Goal: Task Accomplishment & Management: Manage account settings

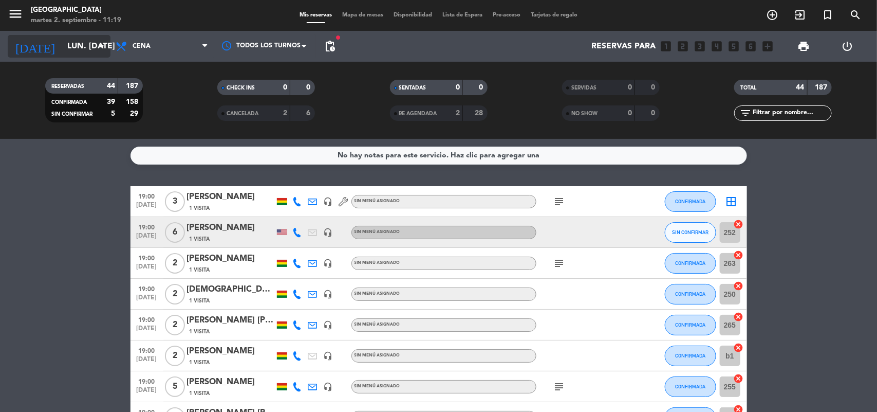
click at [78, 43] on input "lun. [DATE]" at bounding box center [116, 46] width 108 height 20
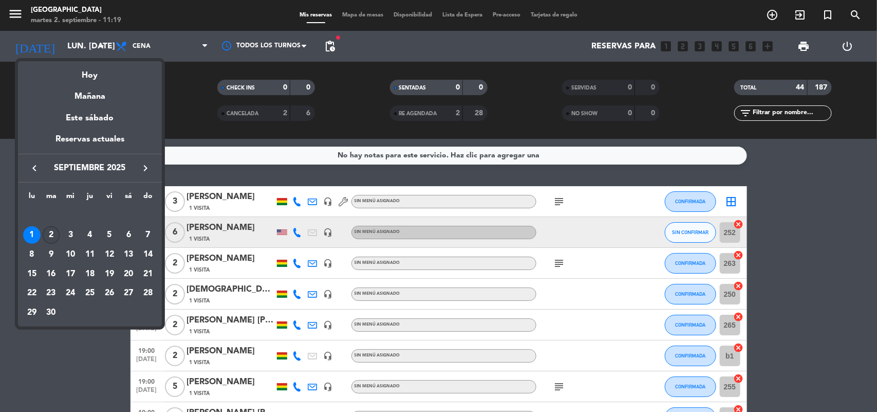
click at [54, 237] on div "2" at bounding box center [51, 234] width 17 height 17
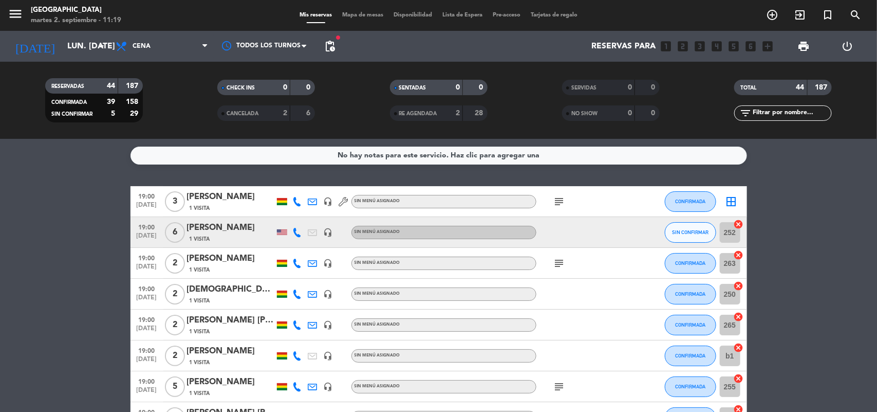
type input "[DATE] sep."
click at [162, 50] on span "Cena" at bounding box center [161, 46] width 103 height 23
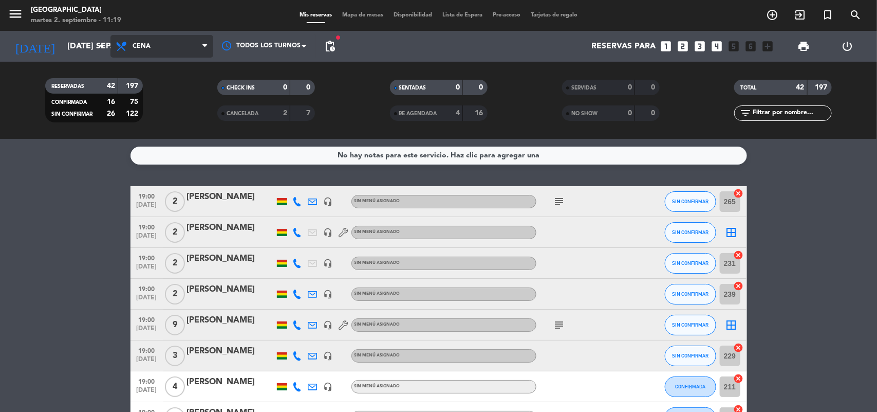
click at [162, 50] on span "Cena" at bounding box center [161, 46] width 103 height 23
click at [153, 117] on div "menu Jardín de Asia martes 2. septiembre - 11:19 Mis reservas Mapa de mesas Dis…" at bounding box center [438, 69] width 877 height 139
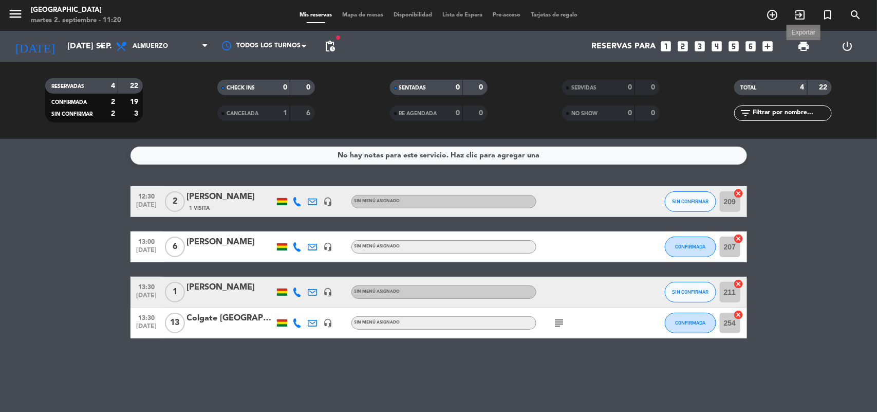
click at [807, 47] on span "print" at bounding box center [803, 46] width 12 height 12
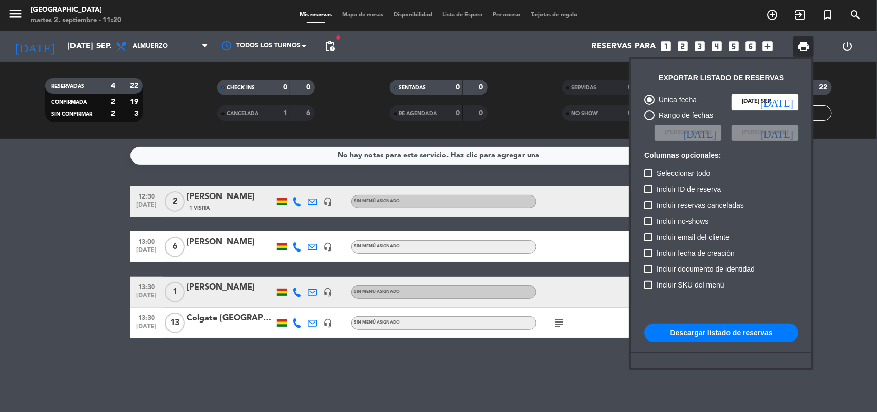
click at [725, 338] on button "Descargar listado de reservas" at bounding box center [721, 332] width 154 height 18
click at [159, 54] on div at bounding box center [438, 206] width 877 height 412
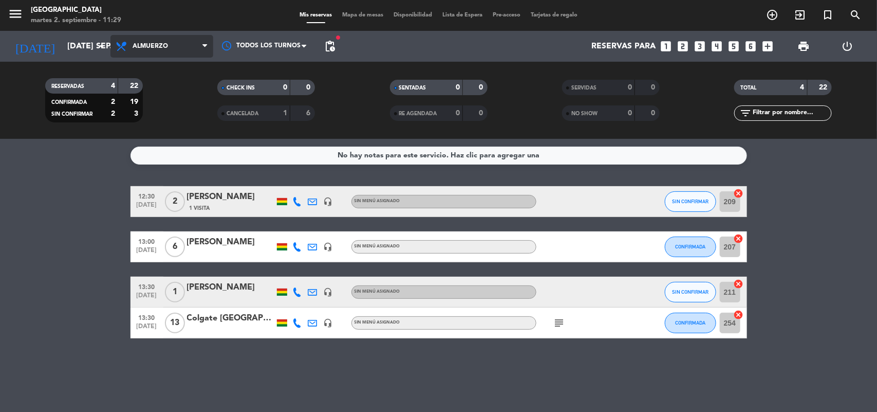
click at [160, 52] on span "Almuerzo" at bounding box center [161, 46] width 103 height 23
click at [152, 132] on div "menu Jardín de Asia martes 2. septiembre - 11:29 Mis reservas Mapa de mesas Dis…" at bounding box center [438, 69] width 877 height 139
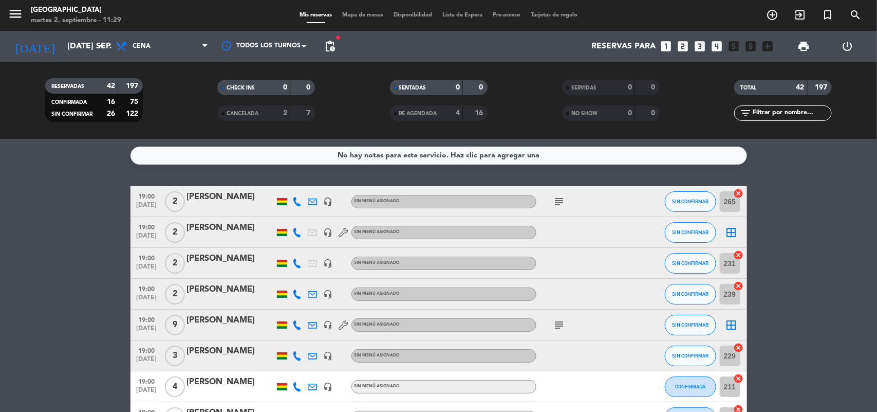
click at [137, 203] on span "[DATE]" at bounding box center [147, 207] width 26 height 12
click at [139, 230] on span "19:00" at bounding box center [147, 226] width 26 height 12
click at [147, 266] on span "[DATE]" at bounding box center [147, 269] width 26 height 12
click at [146, 296] on span "[DATE]" at bounding box center [147, 300] width 26 height 12
click at [146, 319] on span "19:00" at bounding box center [147, 319] width 26 height 12
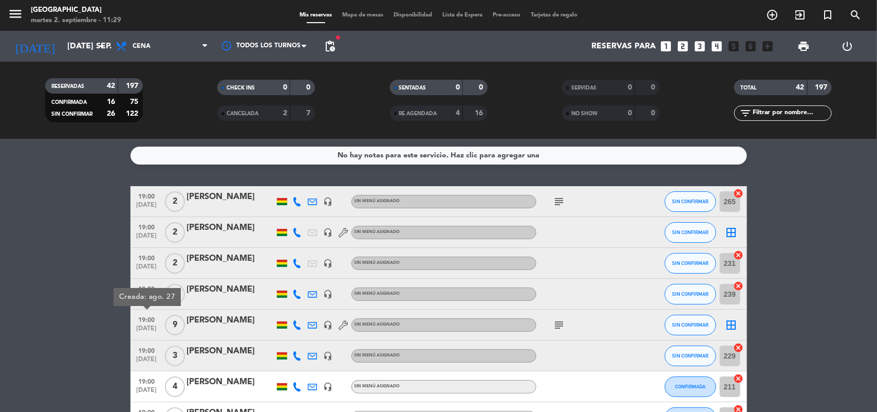
click at [144, 350] on span "19:00" at bounding box center [147, 350] width 26 height 12
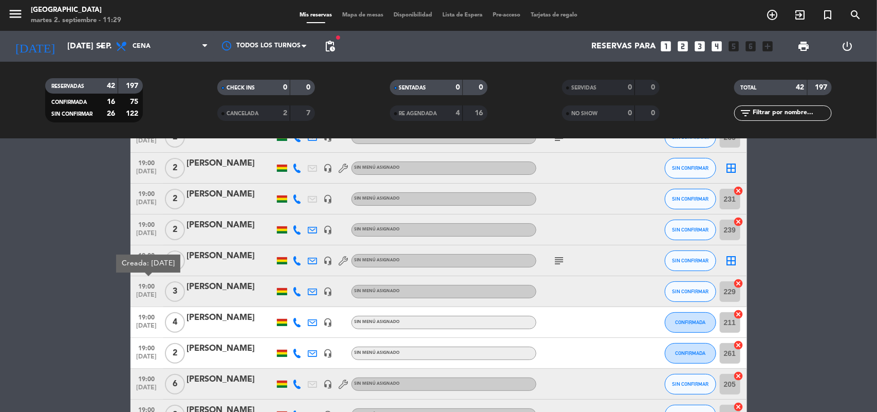
click at [142, 314] on span "19:00" at bounding box center [147, 316] width 26 height 12
click at [142, 350] on span "19:00" at bounding box center [147, 347] width 26 height 12
click at [138, 374] on span "19:00" at bounding box center [147, 378] width 26 height 12
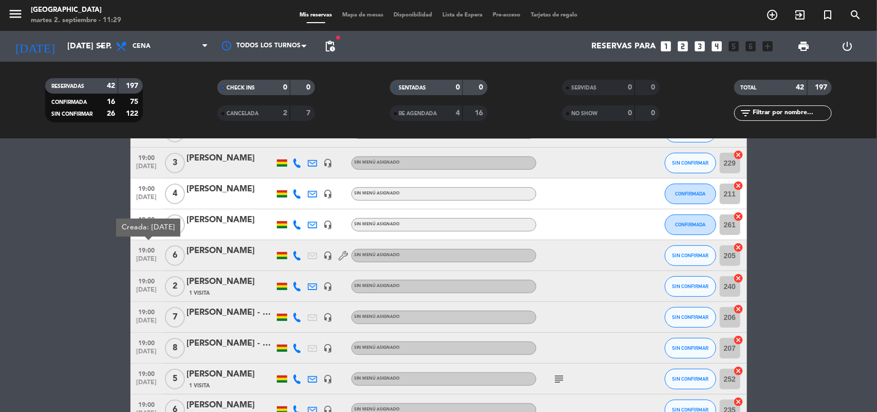
scroll to position [257, 0]
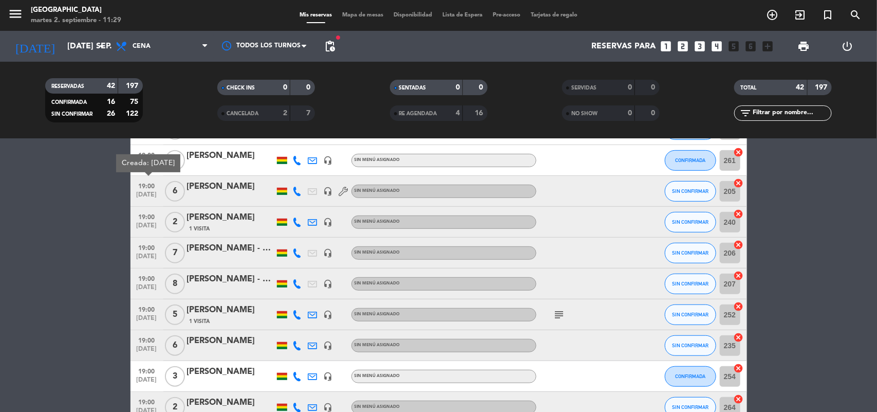
click at [142, 215] on span "19:00" at bounding box center [147, 216] width 26 height 12
click at [136, 246] on span "19:00" at bounding box center [147, 247] width 26 height 12
click at [145, 288] on span "[DATE]" at bounding box center [147, 290] width 26 height 12
click at [145, 314] on span "[DATE]" at bounding box center [147, 320] width 26 height 12
click at [145, 343] on span "19:00" at bounding box center [147, 339] width 26 height 12
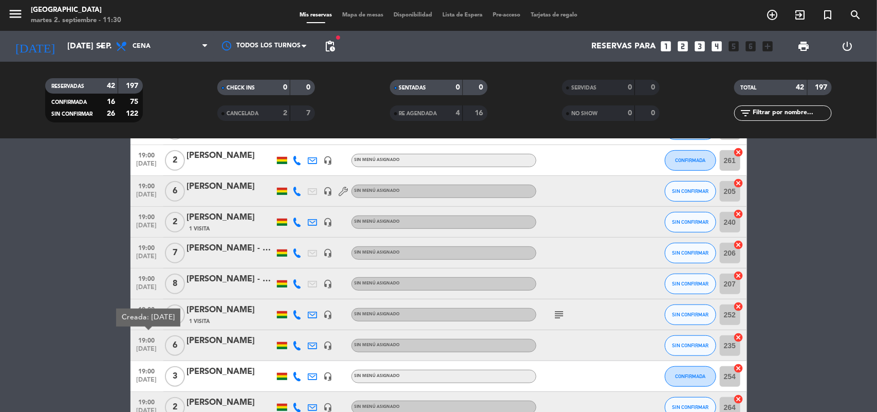
click at [143, 377] on span "[DATE]" at bounding box center [147, 382] width 26 height 12
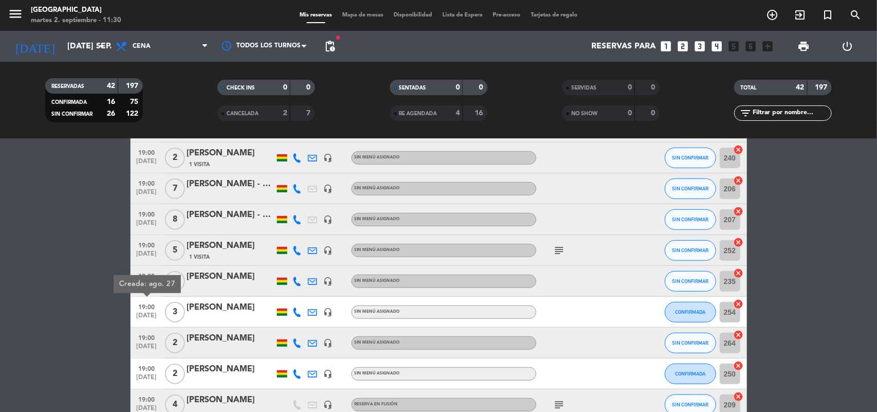
scroll to position [385, 0]
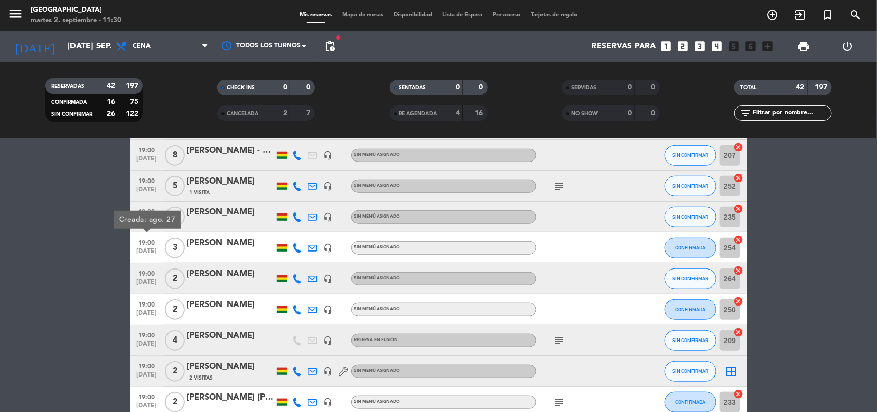
drag, startPoint x: 141, startPoint y: 270, endPoint x: 142, endPoint y: 276, distance: 6.3
click at [142, 270] on span "19:00" at bounding box center [147, 273] width 26 height 12
click at [152, 309] on span "[DATE]" at bounding box center [147, 315] width 26 height 12
click at [147, 339] on span "19:00" at bounding box center [147, 334] width 26 height 12
click at [146, 374] on span "[DATE]" at bounding box center [147, 377] width 26 height 12
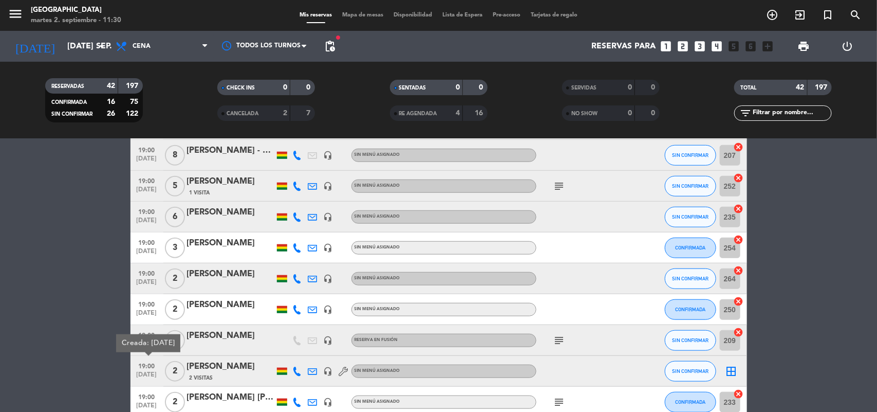
scroll to position [450, 0]
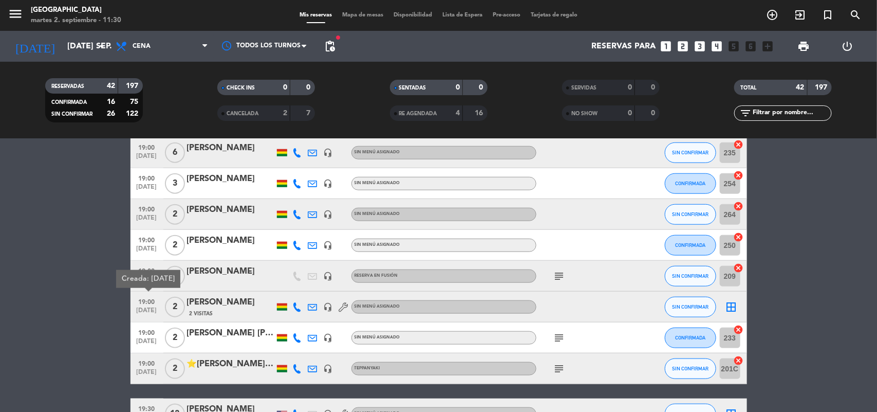
click at [144, 341] on span "[DATE]" at bounding box center [147, 344] width 26 height 12
drag, startPoint x: 144, startPoint y: 366, endPoint x: 62, endPoint y: 330, distance: 89.1
click at [144, 366] on span "19:00" at bounding box center [147, 363] width 26 height 12
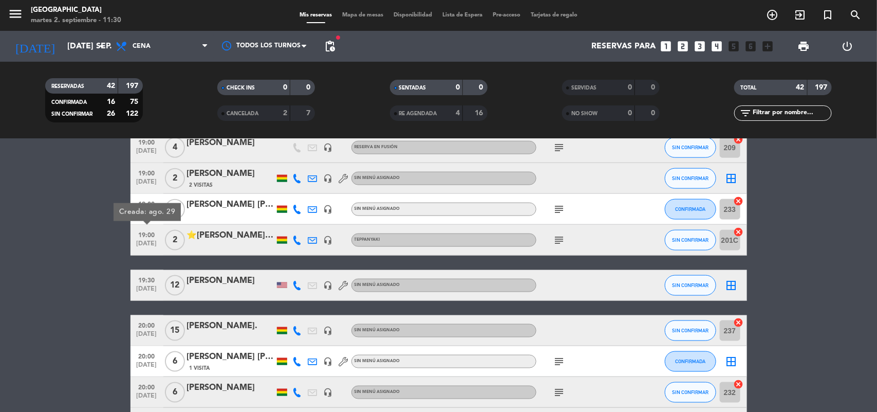
scroll to position [642, 0]
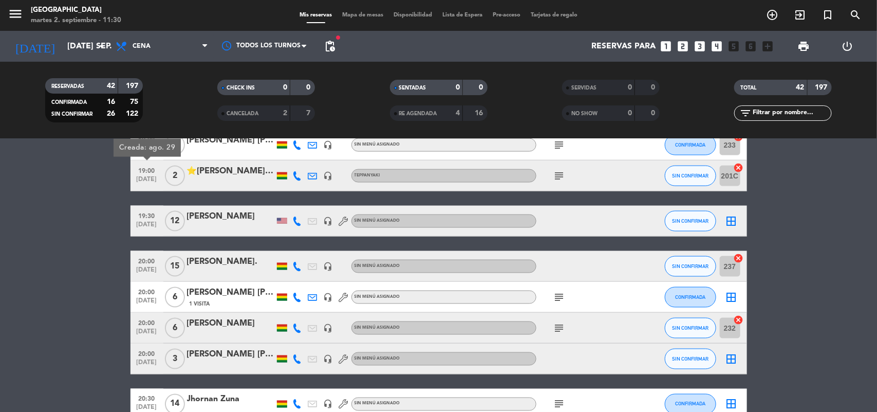
click at [144, 219] on span "19:30" at bounding box center [147, 215] width 26 height 12
click at [142, 261] on span "20:00" at bounding box center [147, 260] width 26 height 12
click at [139, 297] on span "[DATE]" at bounding box center [147, 303] width 26 height 12
click at [144, 324] on span "20:00" at bounding box center [147, 322] width 26 height 12
click at [91, 295] on bookings-row "19:00 [DATE] 2 [PERSON_NAME] headset_mic Sin menú asignado subject SIN CONFIRMA…" at bounding box center [438, 227] width 877 height 1367
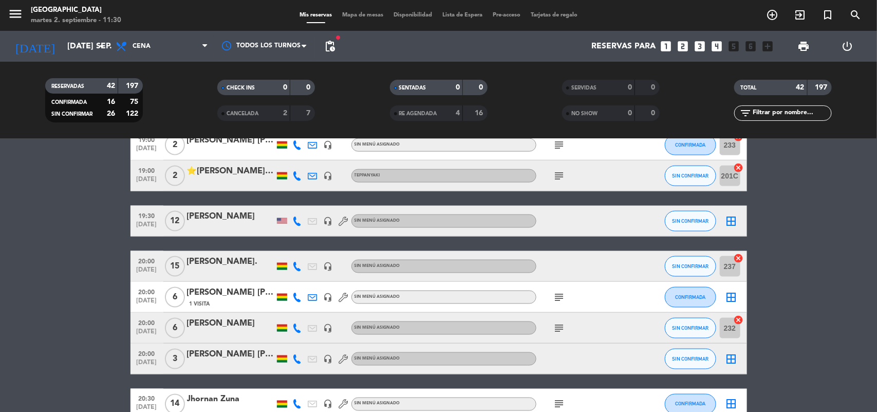
click at [141, 300] on span "[DATE]" at bounding box center [147, 303] width 26 height 12
drag, startPoint x: 150, startPoint y: 327, endPoint x: 152, endPoint y: 353, distance: 25.8
click at [150, 329] on span "[DATE]" at bounding box center [147, 334] width 26 height 12
click at [153, 363] on span "[DATE]" at bounding box center [147, 365] width 26 height 12
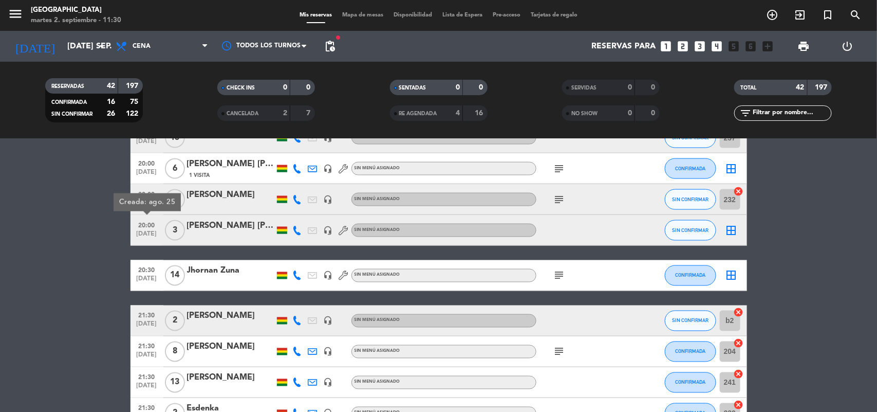
click at [146, 279] on span "[DATE]" at bounding box center [147, 281] width 26 height 12
click at [144, 321] on span "[DATE]" at bounding box center [147, 327] width 26 height 12
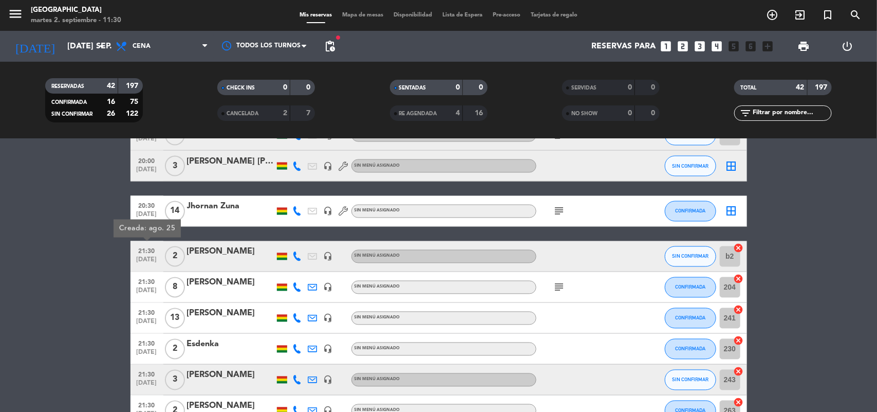
click at [153, 282] on span "21:30" at bounding box center [147, 281] width 26 height 12
click at [156, 320] on span "[DATE]" at bounding box center [147, 324] width 26 height 12
click at [150, 350] on span "[DATE]" at bounding box center [147, 355] width 26 height 12
click at [156, 378] on span "21:30" at bounding box center [147, 374] width 26 height 12
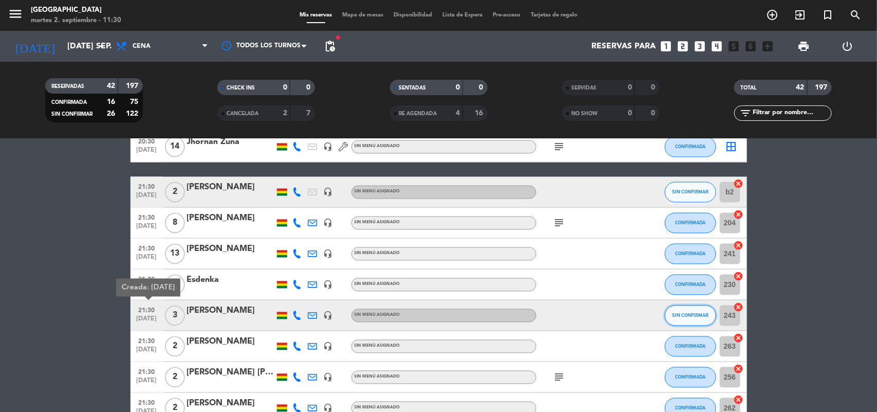
click at [695, 311] on button "SIN CONFIRMAR" at bounding box center [690, 315] width 51 height 21
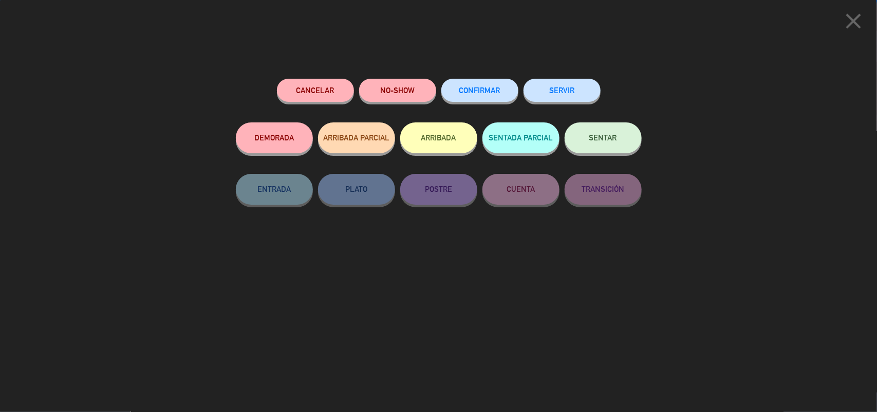
click at [485, 84] on button "CONFIRMAR" at bounding box center [479, 90] width 77 height 23
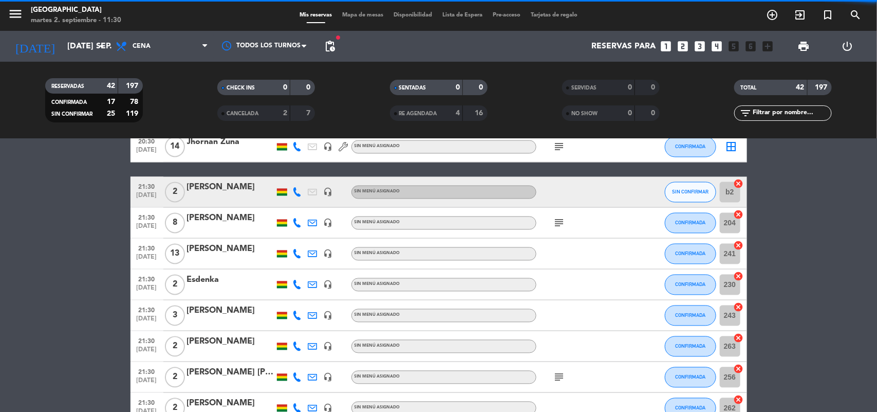
scroll to position [963, 0]
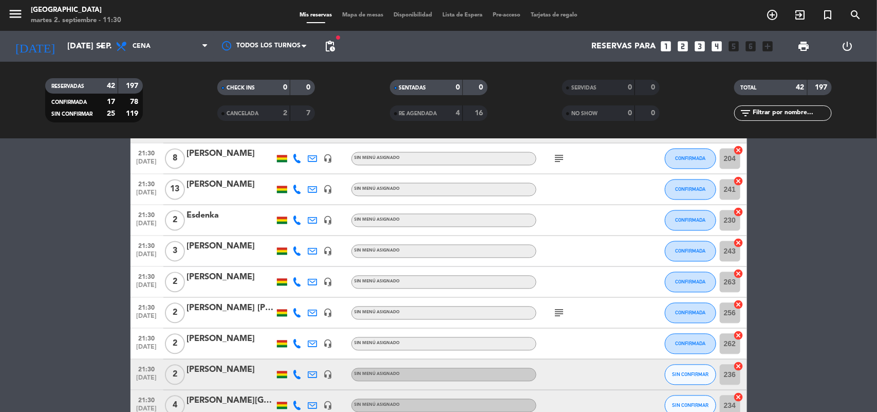
click at [147, 378] on span "[DATE]" at bounding box center [147, 381] width 26 height 12
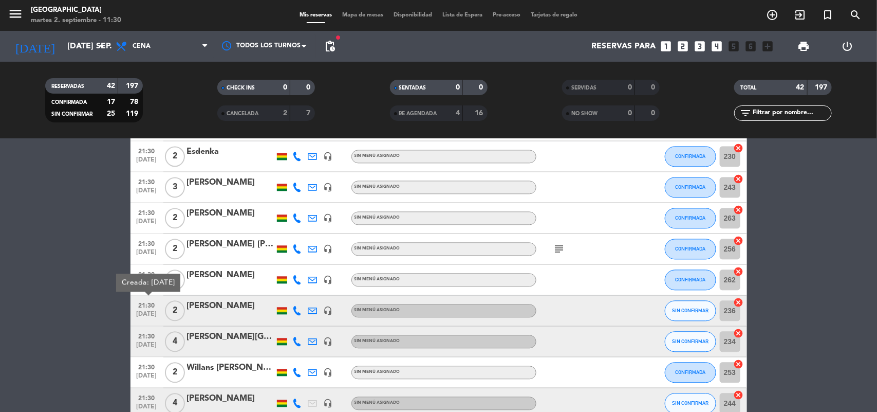
click at [137, 343] on span "[DATE]" at bounding box center [147, 347] width 26 height 12
click at [144, 373] on span "[DATE]" at bounding box center [147, 378] width 26 height 12
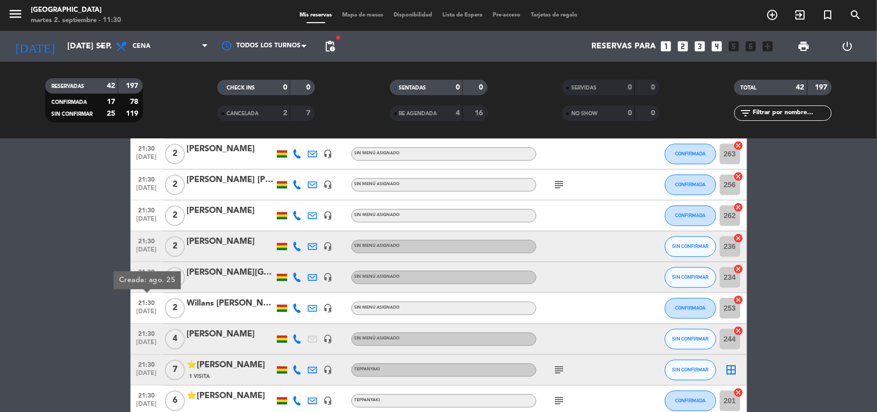
click at [132, 336] on div "21:30 [DATE]" at bounding box center [147, 338] width 33 height 30
click at [151, 371] on span "[DATE]" at bounding box center [147, 375] width 26 height 12
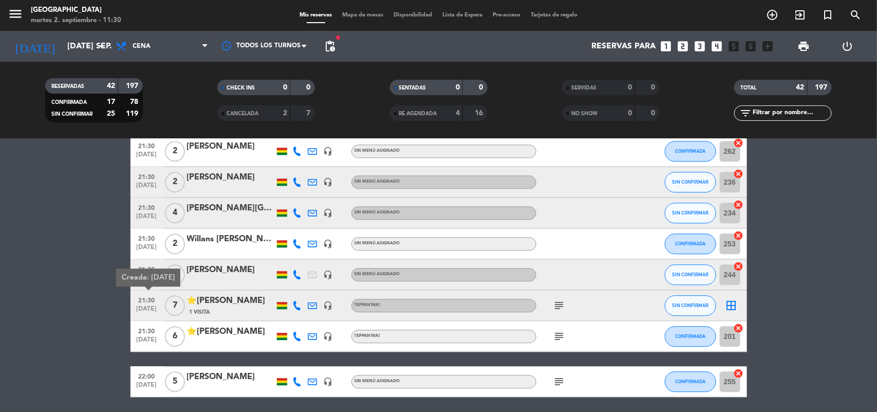
click at [137, 337] on span "[DATE]" at bounding box center [147, 342] width 26 height 12
click at [152, 379] on span "22:00" at bounding box center [147, 375] width 26 height 12
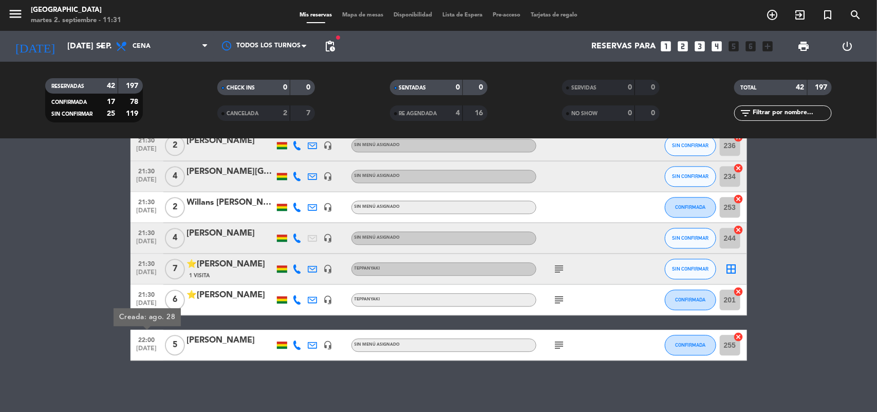
click at [139, 346] on span "[DATE]" at bounding box center [147, 351] width 26 height 12
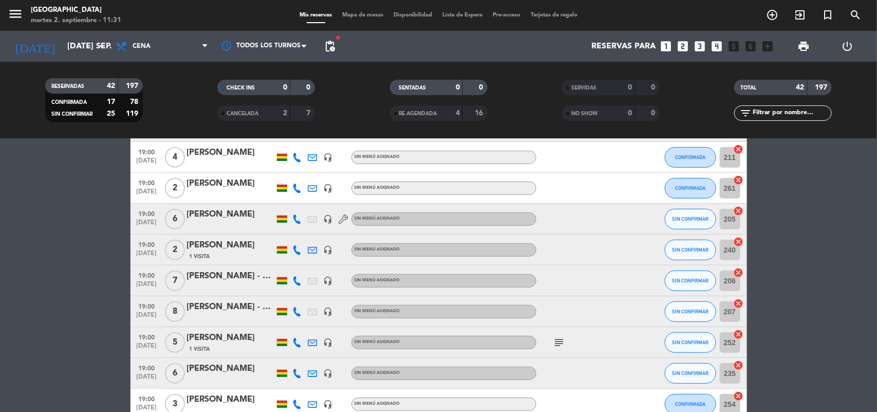
scroll to position [0, 0]
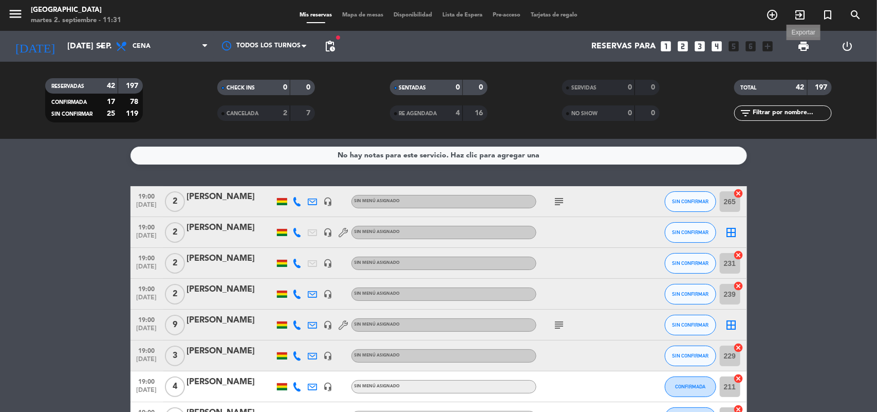
click at [800, 44] on span "print" at bounding box center [803, 46] width 12 height 12
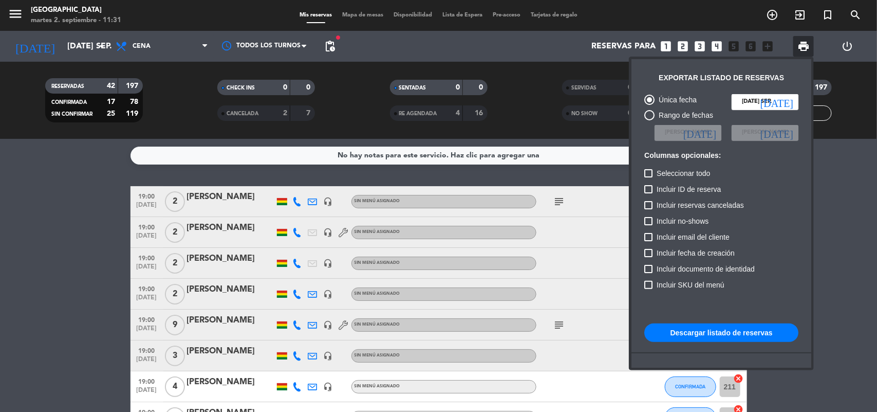
click at [735, 332] on button "Descargar listado de reservas" at bounding box center [721, 332] width 154 height 18
click at [24, 331] on div at bounding box center [438, 206] width 877 height 412
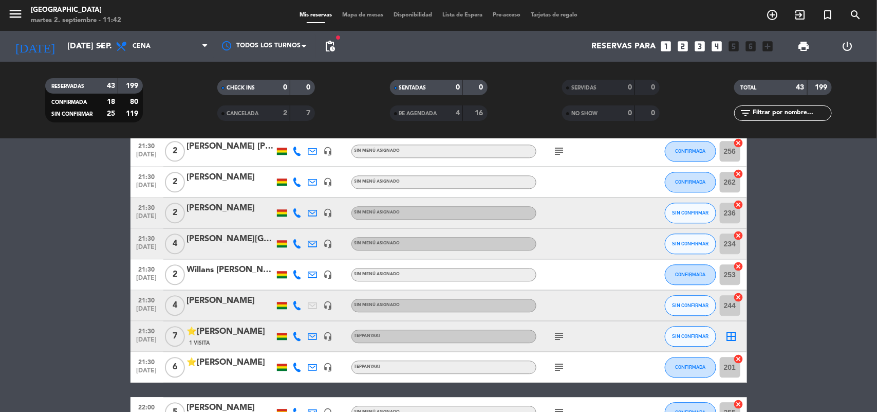
scroll to position [1223, 0]
